Goal: Find specific page/section: Find specific page/section

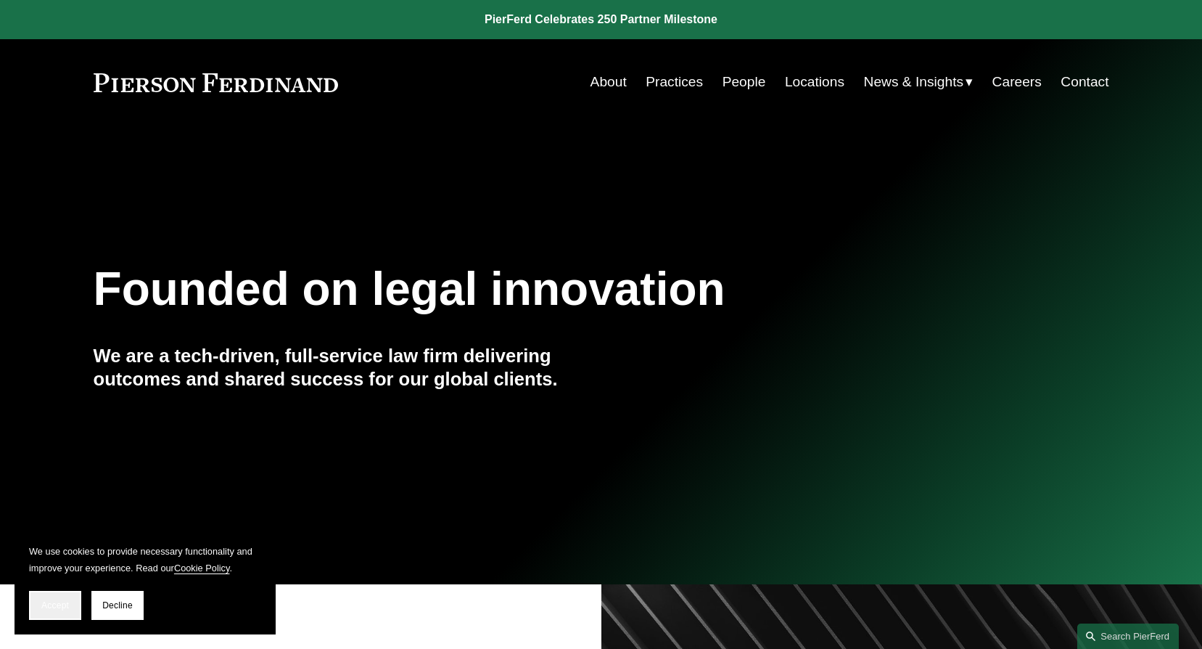
click at [55, 598] on button "Accept" at bounding box center [55, 605] width 52 height 29
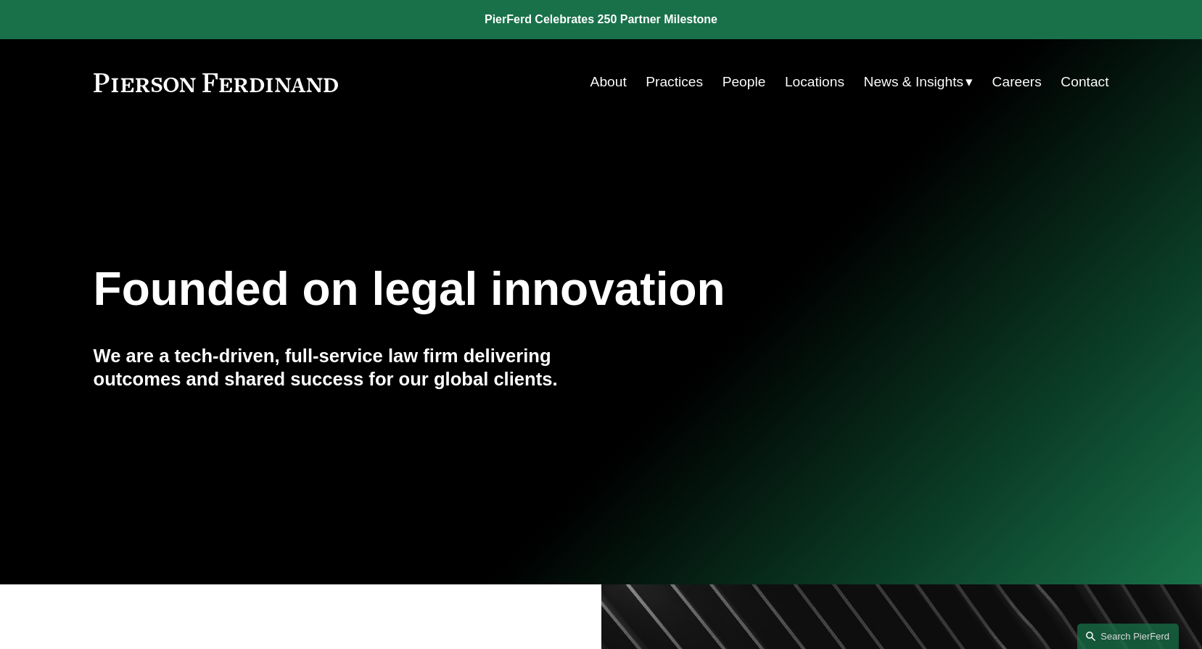
click at [803, 78] on link "Locations" at bounding box center [815, 82] width 60 height 28
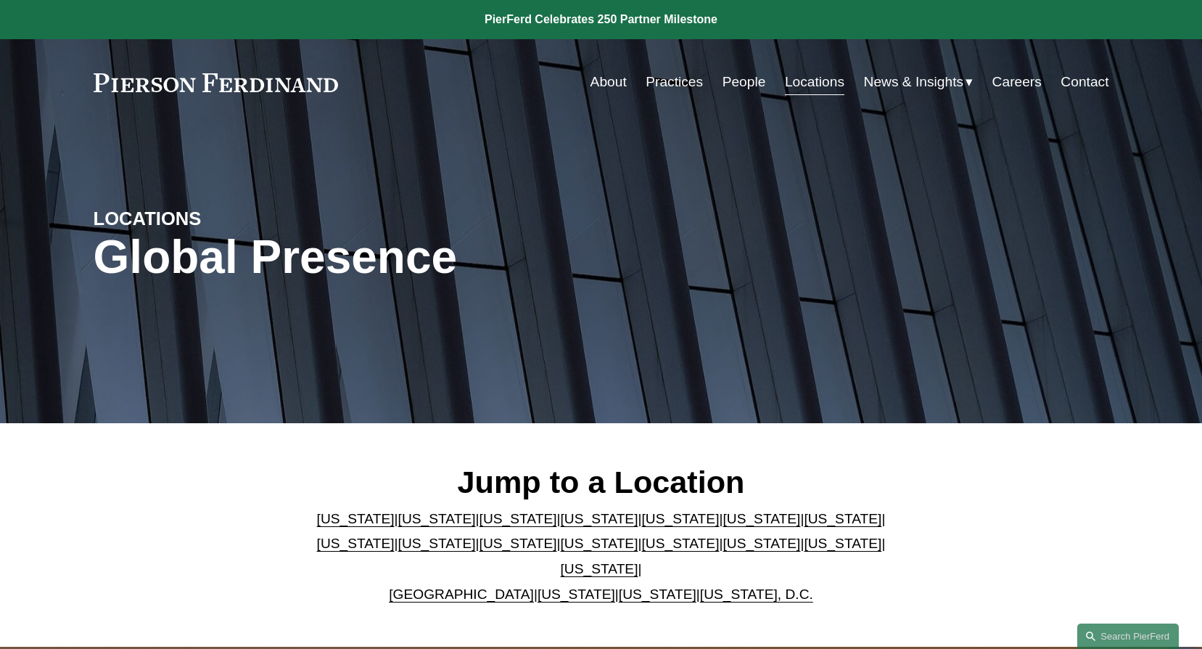
click at [723, 526] on link "[US_STATE]" at bounding box center [762, 518] width 78 height 15
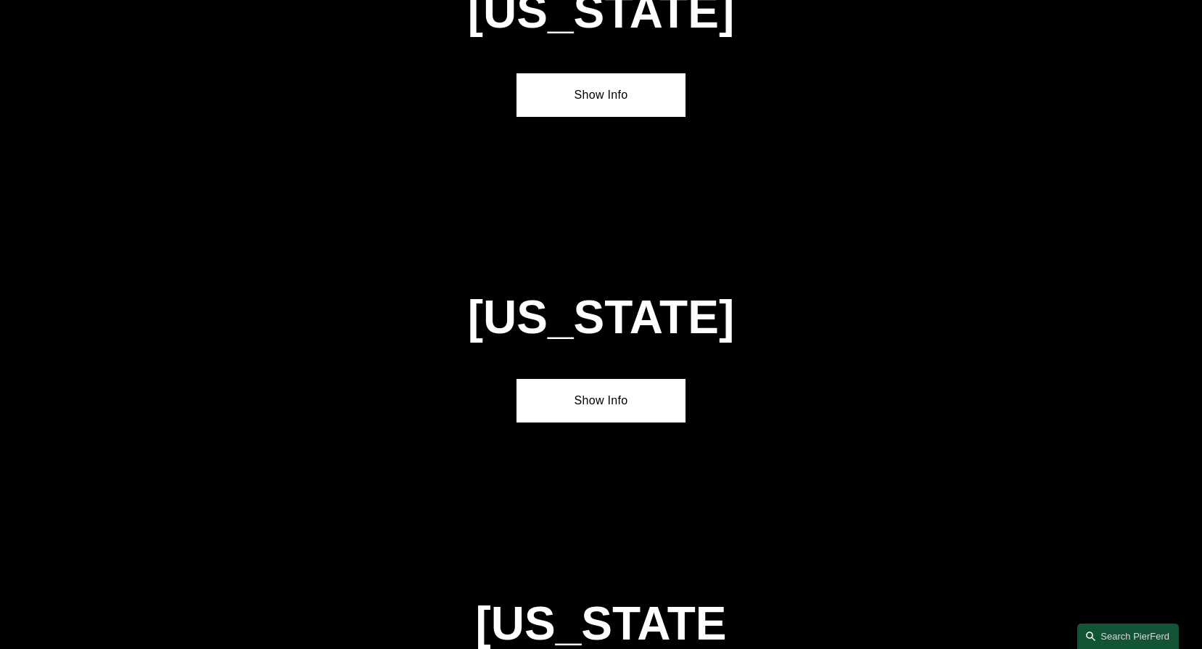
scroll to position [2167, 0]
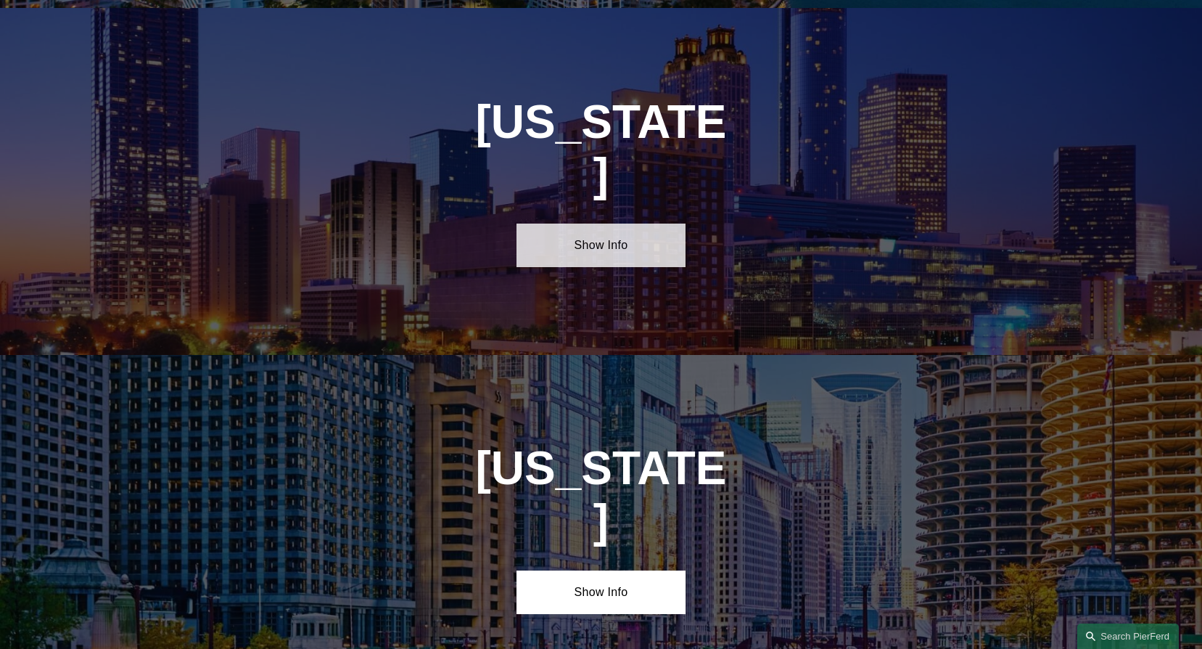
click at [598, 224] on link "Show Info" at bounding box center [601, 246] width 169 height 44
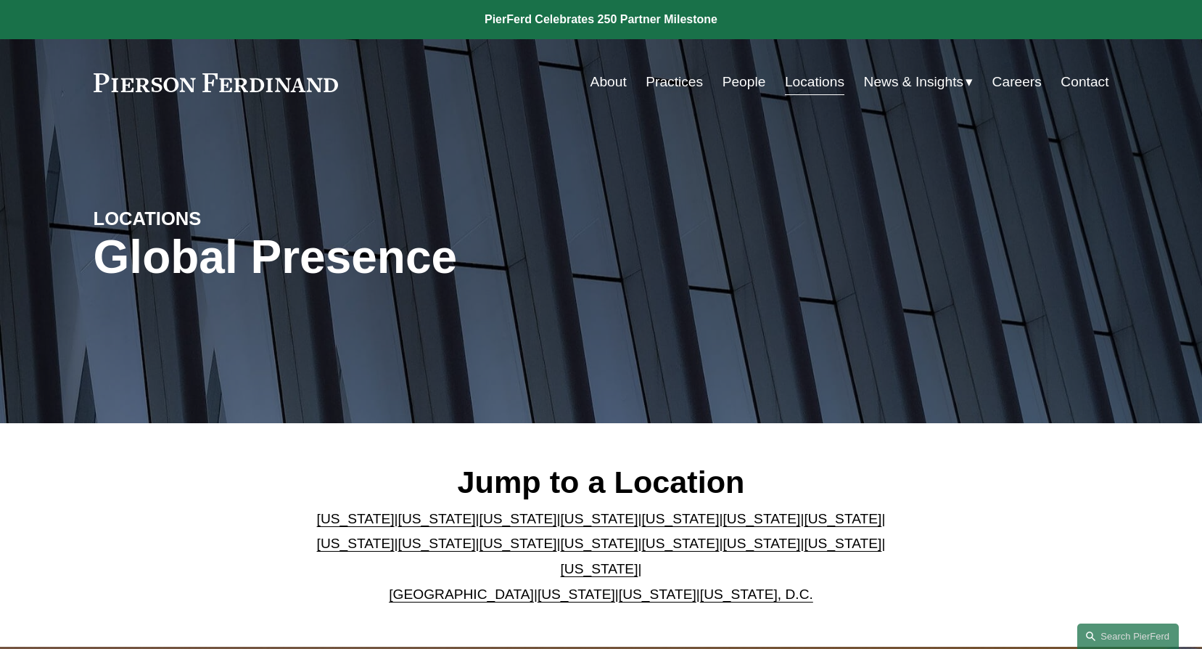
click at [804, 526] on link "Illinois" at bounding box center [843, 518] width 78 height 15
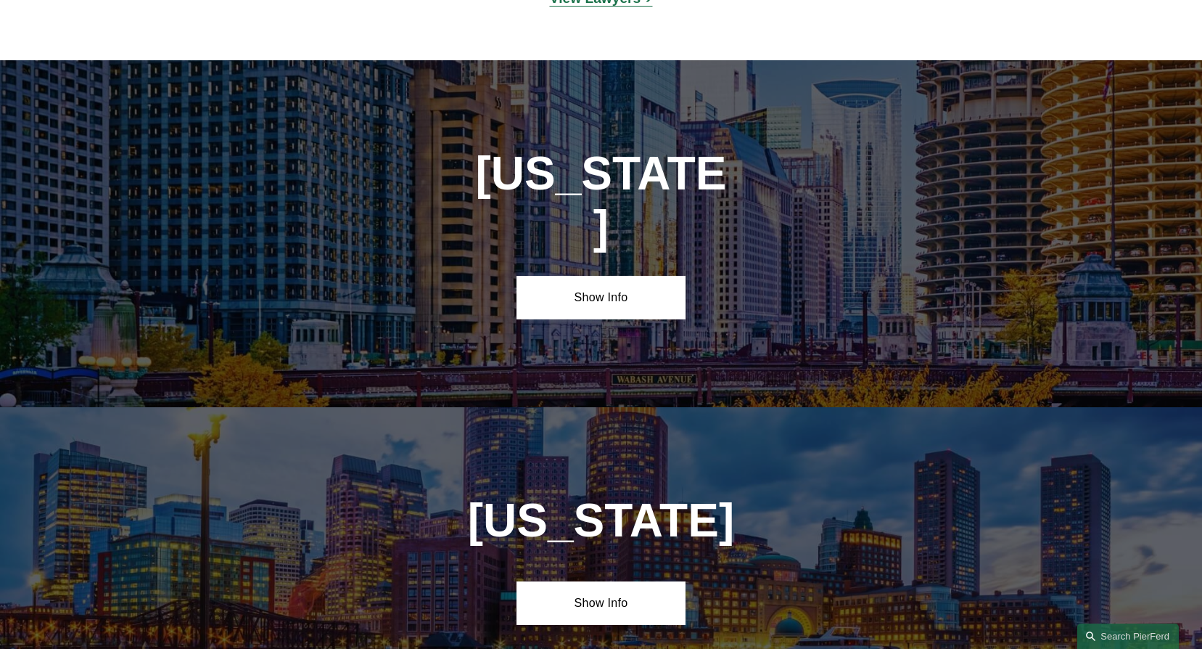
scroll to position [2749, 0]
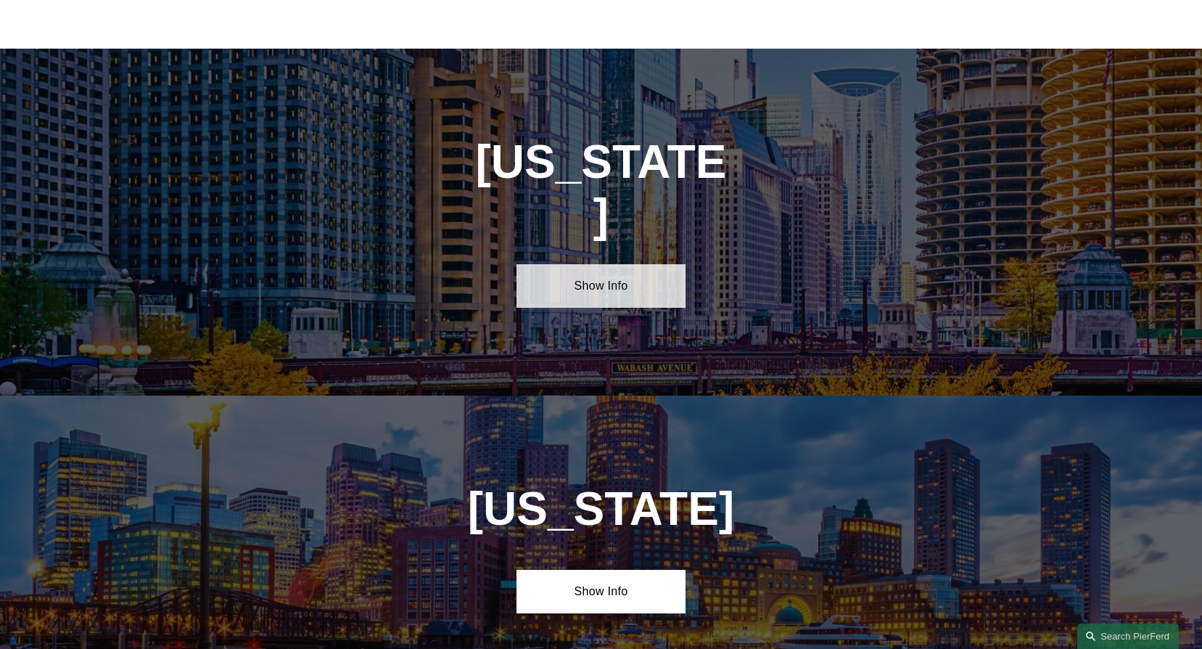
click at [608, 264] on link "Show Info" at bounding box center [601, 286] width 169 height 44
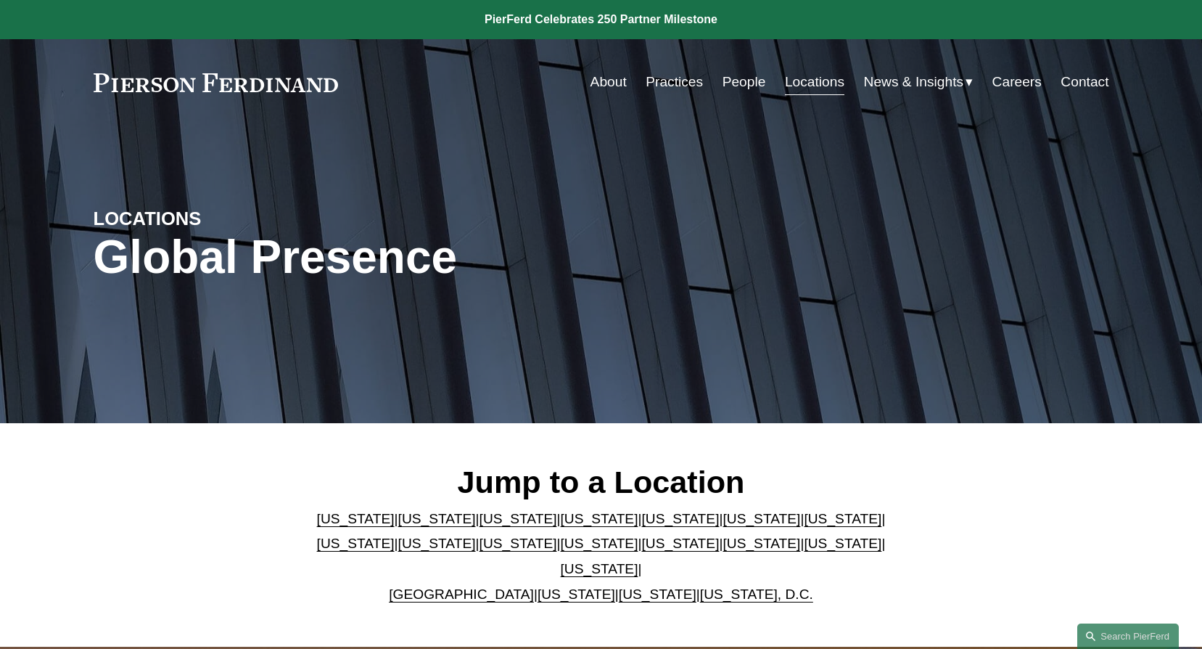
click at [561, 547] on link "New York" at bounding box center [600, 543] width 78 height 15
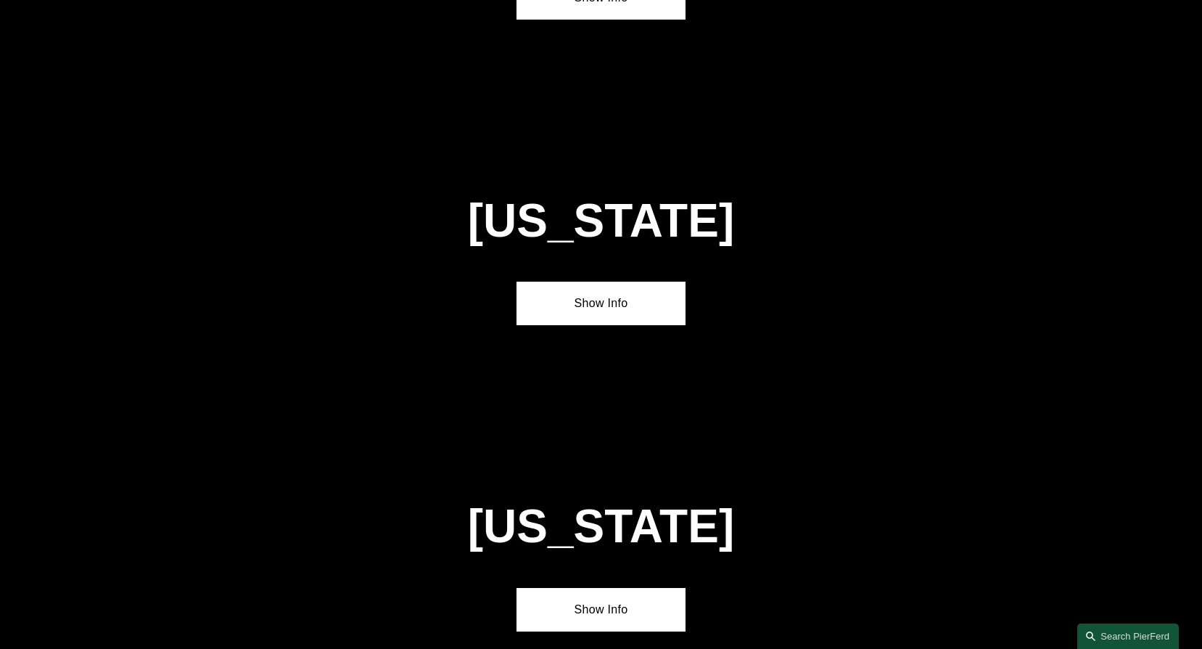
scroll to position [4226, 0]
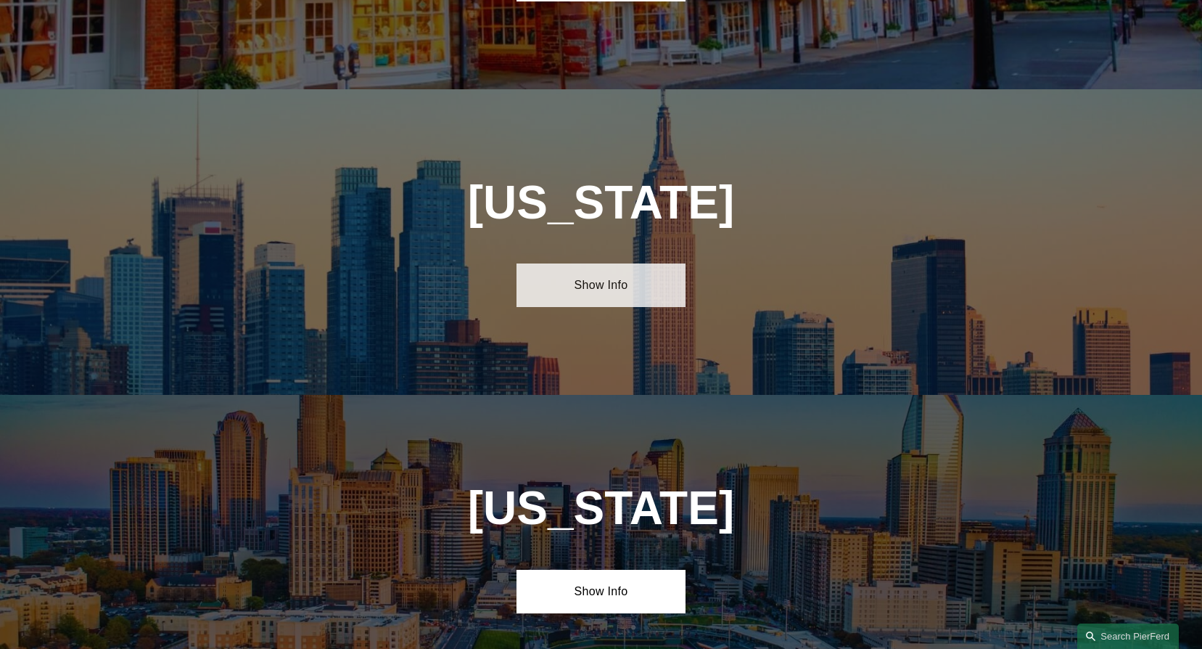
click at [613, 263] on link "Show Info" at bounding box center [601, 285] width 169 height 44
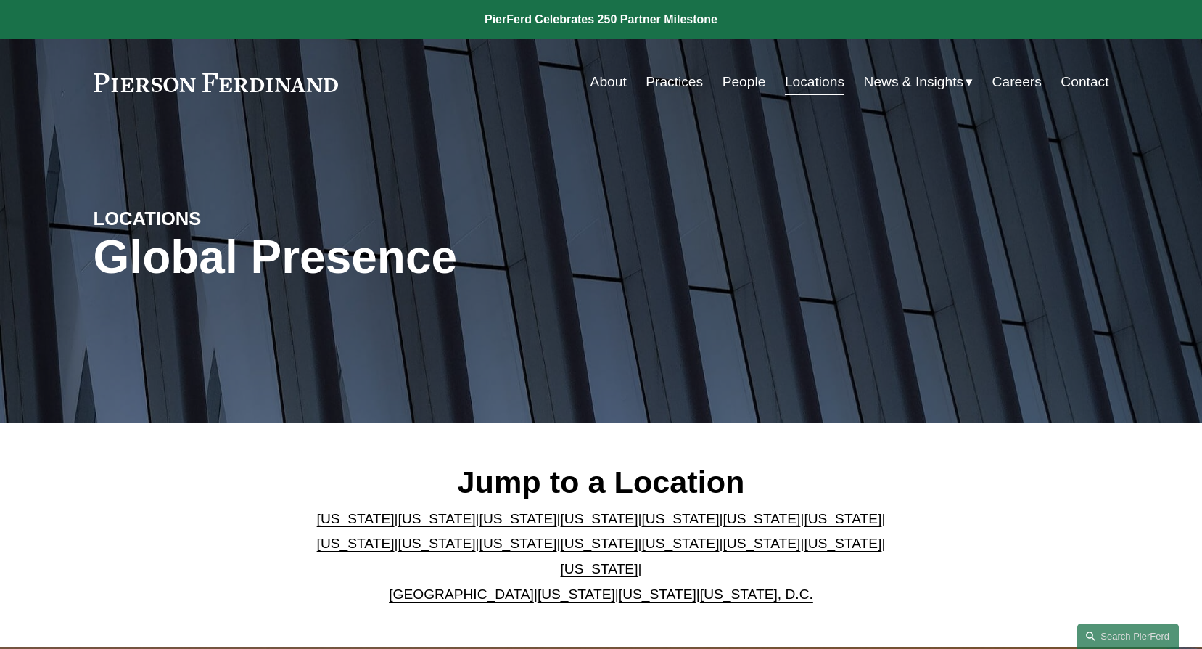
click at [729, 79] on link "People" at bounding box center [745, 82] width 44 height 28
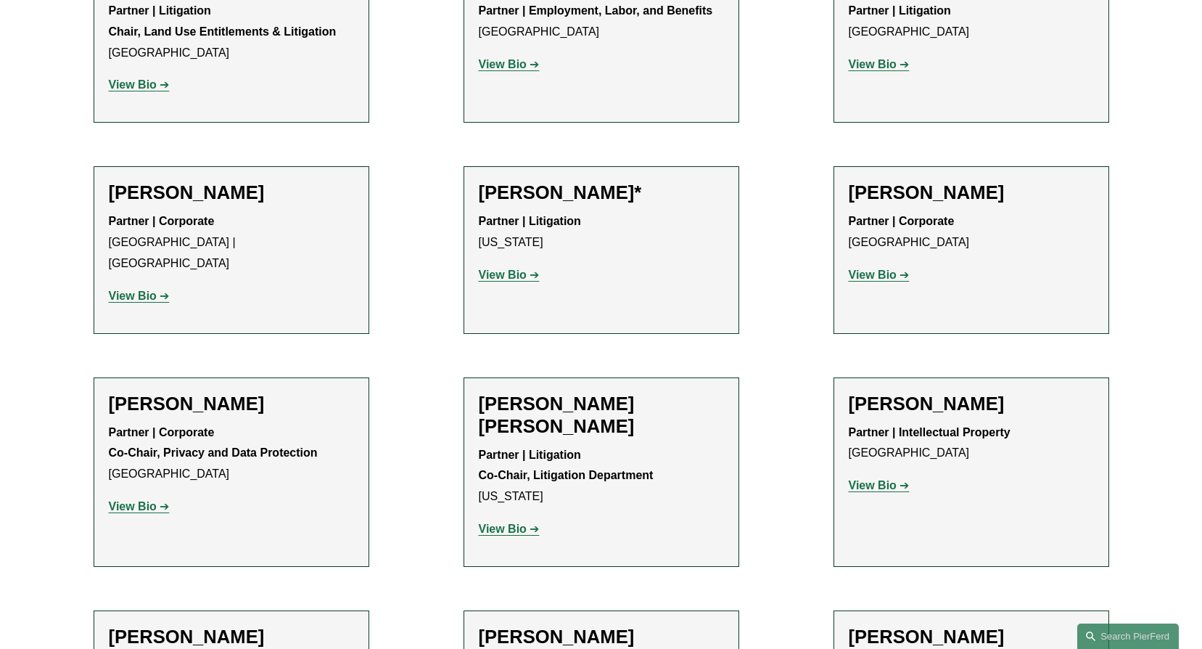
scroll to position [1892, 0]
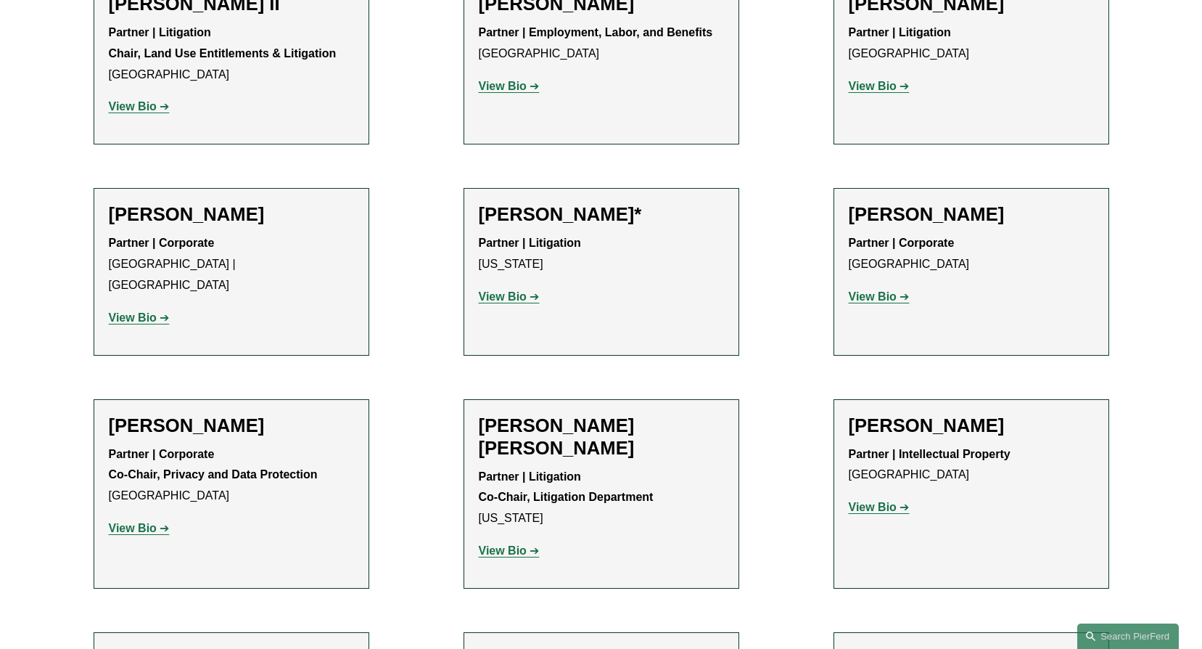
click at [517, 290] on strong "View Bio" at bounding box center [503, 296] width 48 height 12
